Goal: Find contact information: Find contact information

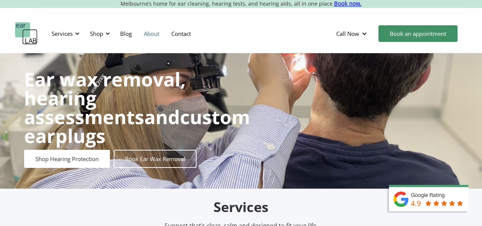
click at [153, 33] on link "About" at bounding box center [151, 34] width 27 height 22
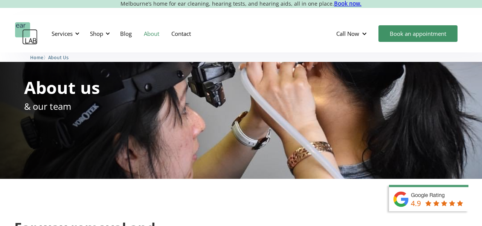
scroll to position [14, 0]
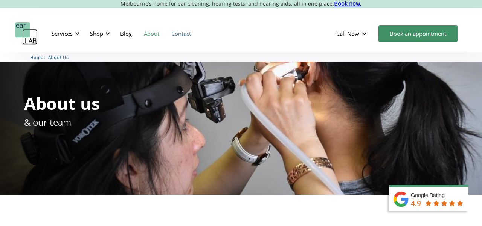
click at [185, 36] on link "Contact" at bounding box center [181, 34] width 32 height 22
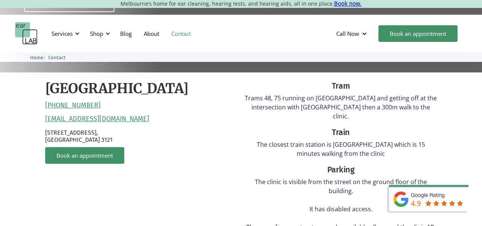
scroll to position [186, 0]
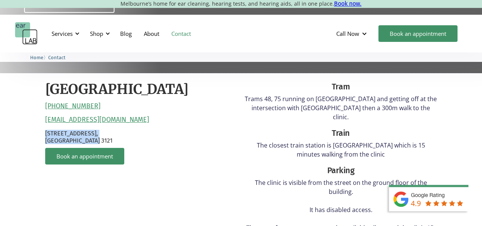
drag, startPoint x: 98, startPoint y: 140, endPoint x: 44, endPoint y: 131, distance: 54.1
copy p "132 Burnley Street, Richmond VIC 3121"
